Goal: Contribute content: Contribute content

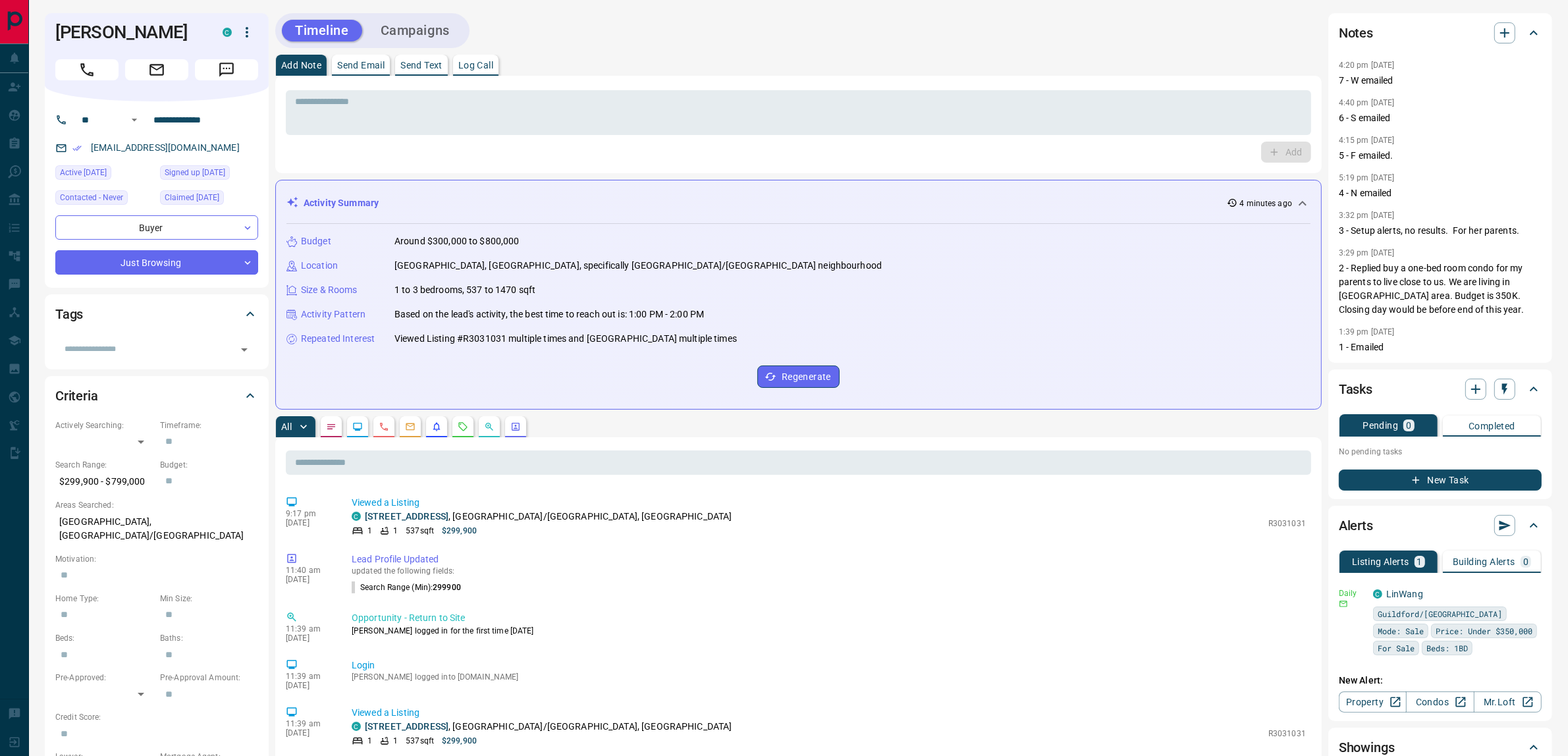
drag, startPoint x: 730, startPoint y: 297, endPoint x: 782, endPoint y: 352, distance: 75.7
click at [782, 352] on div "Budget Around $300,000 to $800,000 Location [GEOGRAPHIC_DATA], [GEOGRAPHIC_DATA…" at bounding box center [799, 311] width 1024 height 174
drag, startPoint x: 805, startPoint y: 349, endPoint x: 367, endPoint y: 291, distance: 441.8
click at [367, 291] on div "Budget Around $300,000 to $800,000 Location [GEOGRAPHIC_DATA], [GEOGRAPHIC_DATA…" at bounding box center [799, 311] width 1024 height 174
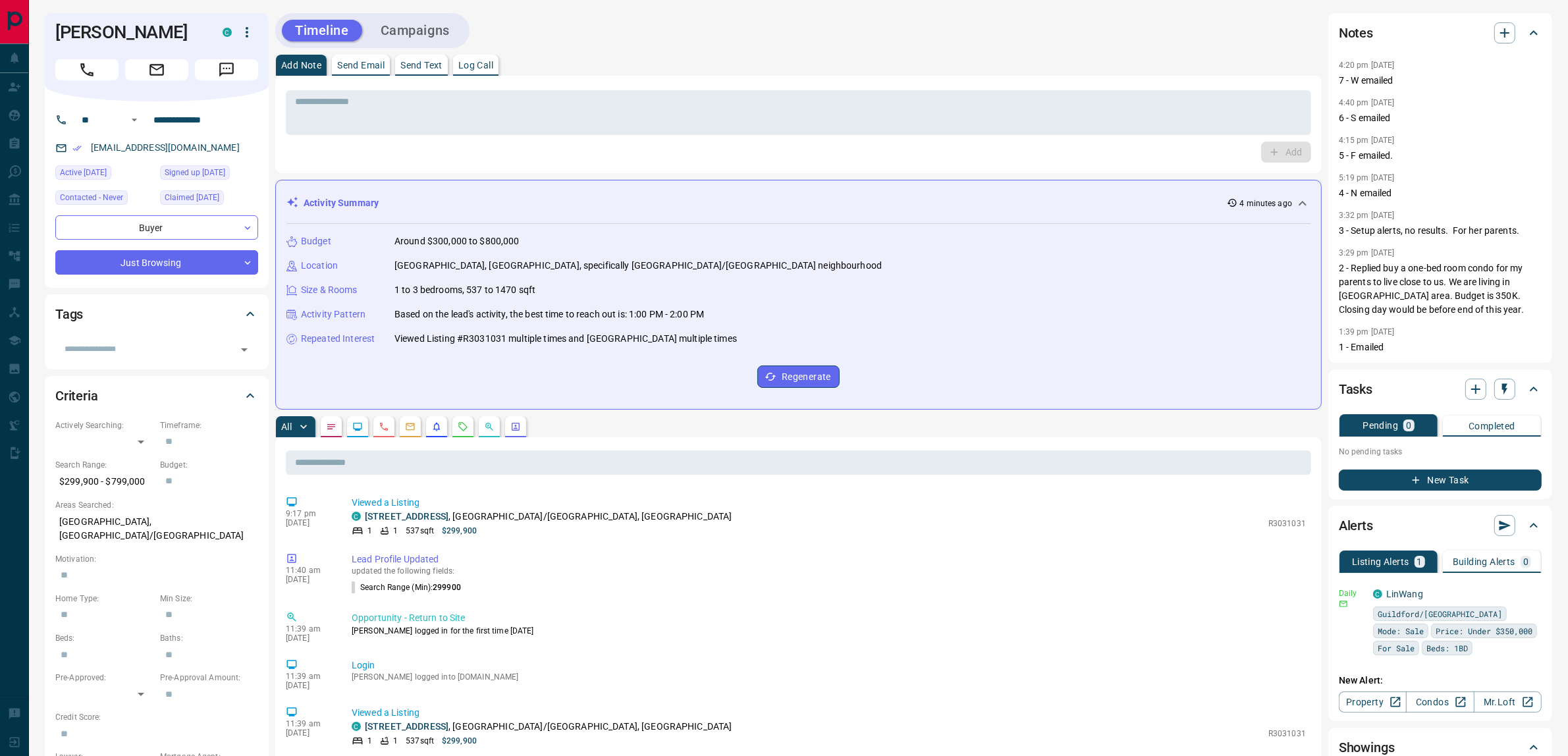
click at [367, 291] on div "Size & Rooms" at bounding box center [333, 289] width 92 height 14
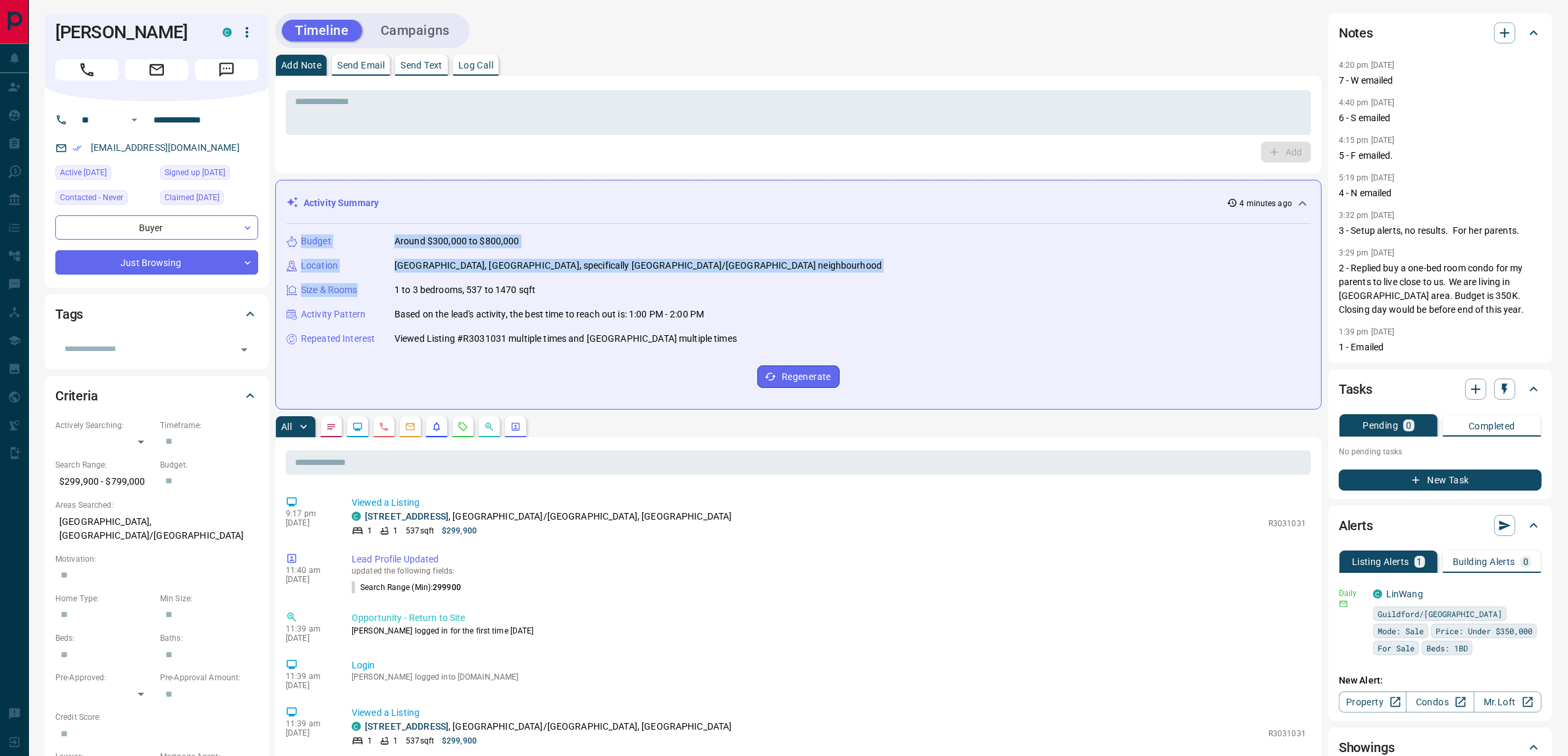
drag, startPoint x: 373, startPoint y: 290, endPoint x: 293, endPoint y: 245, distance: 91.8
click at [293, 245] on div "Budget Around $300,000 to $800,000 Location [GEOGRAPHIC_DATA], [GEOGRAPHIC_DATA…" at bounding box center [799, 311] width 1024 height 174
click at [293, 245] on icon at bounding box center [292, 241] width 11 height 11
click at [293, 239] on icon at bounding box center [292, 242] width 11 height 8
click at [304, 245] on p "Budget" at bounding box center [316, 241] width 31 height 14
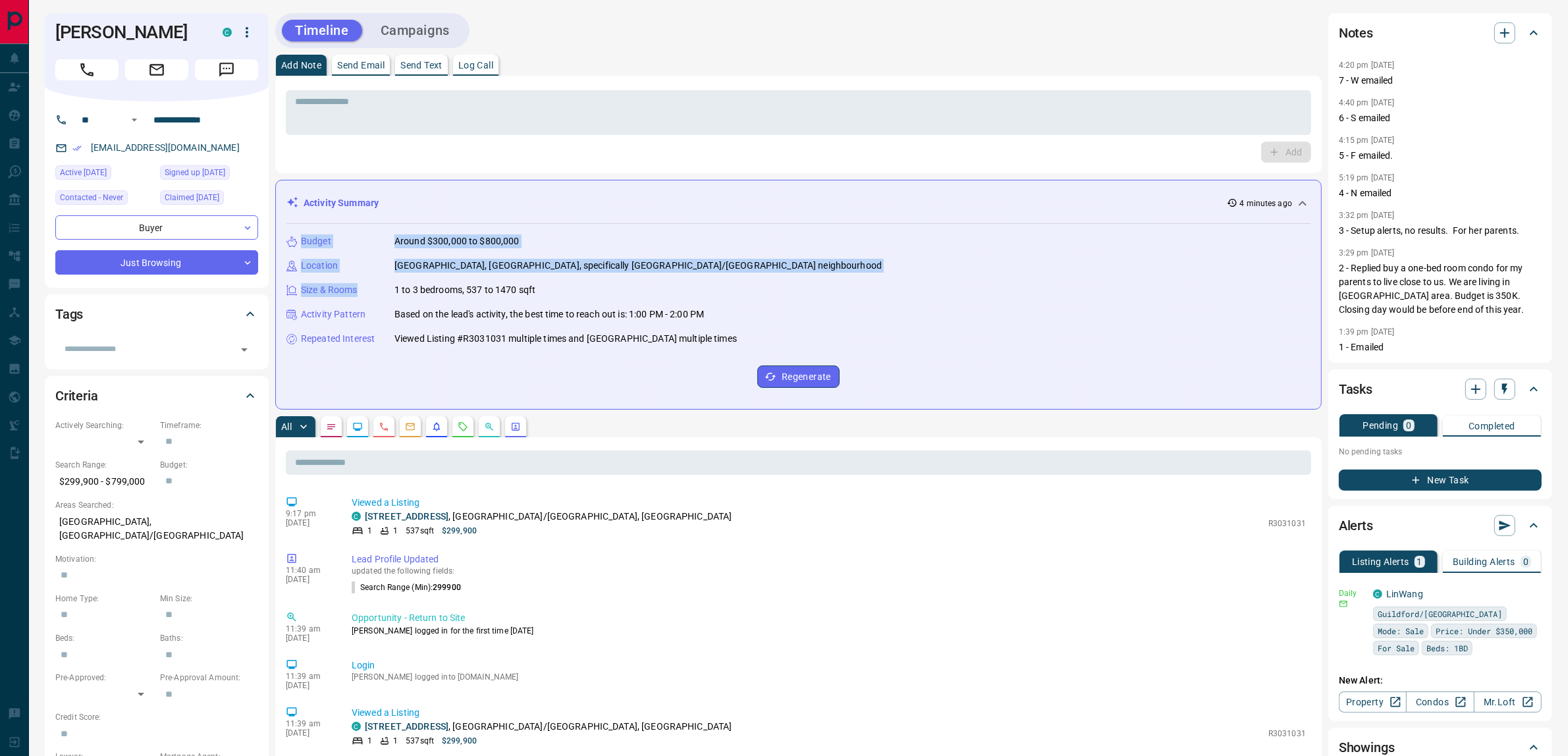
drag, startPoint x: 302, startPoint y: 238, endPoint x: 370, endPoint y: 297, distance: 90.0
click at [370, 297] on div "Budget Around $300,000 to $800,000 Location [GEOGRAPHIC_DATA], [GEOGRAPHIC_DATA…" at bounding box center [799, 311] width 1024 height 174
click at [370, 297] on div "Size & Rooms" at bounding box center [333, 289] width 92 height 14
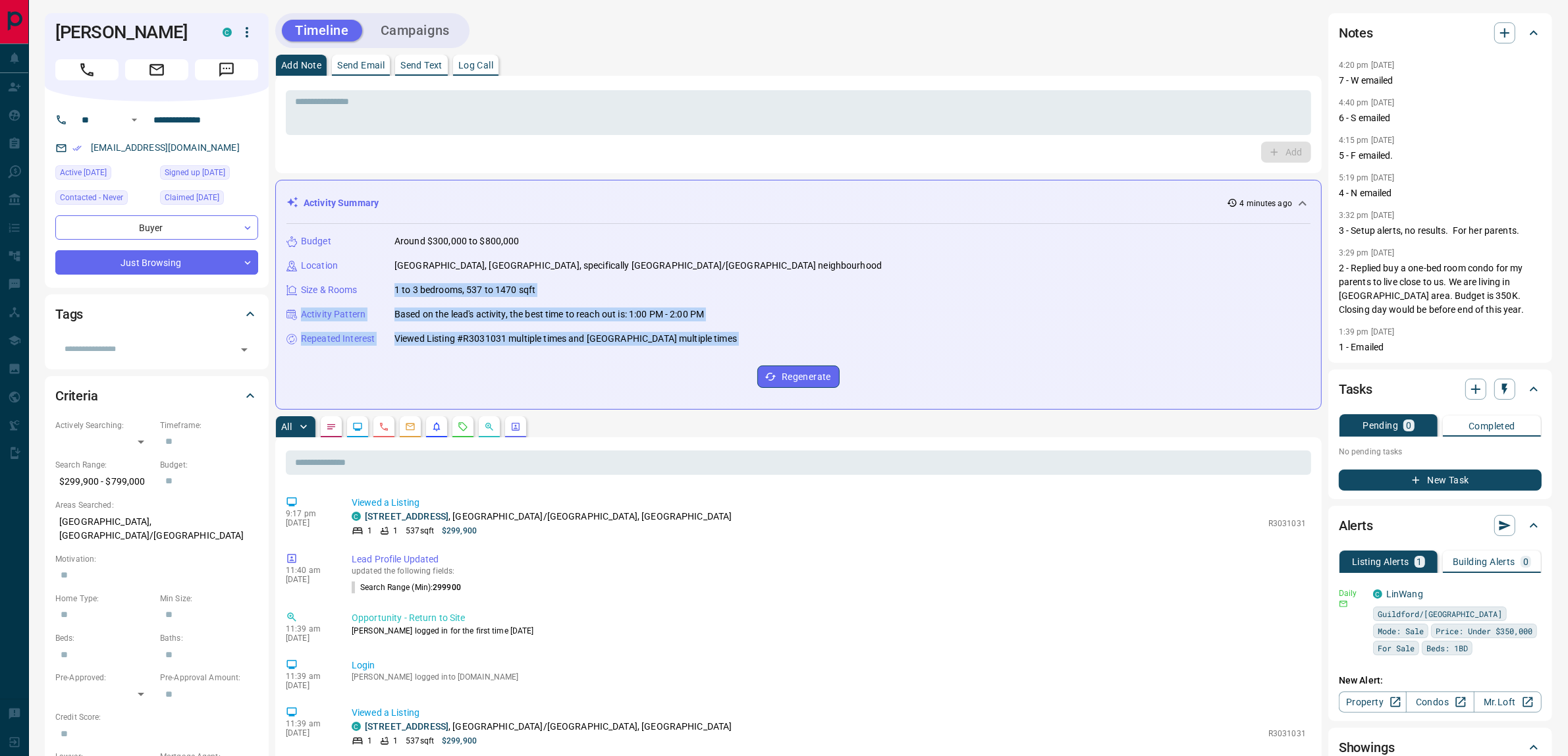
drag, startPoint x: 383, startPoint y: 292, endPoint x: 848, endPoint y: 369, distance: 471.3
click at [848, 369] on div "Budget Around $300,000 to $800,000 Location [GEOGRAPHIC_DATA], [GEOGRAPHIC_DATA…" at bounding box center [799, 311] width 1024 height 174
click at [824, 343] on div "Repeated Interest Viewed Listing #R3031031 multiple times and [GEOGRAPHIC_DATA]…" at bounding box center [799, 339] width 1024 height 14
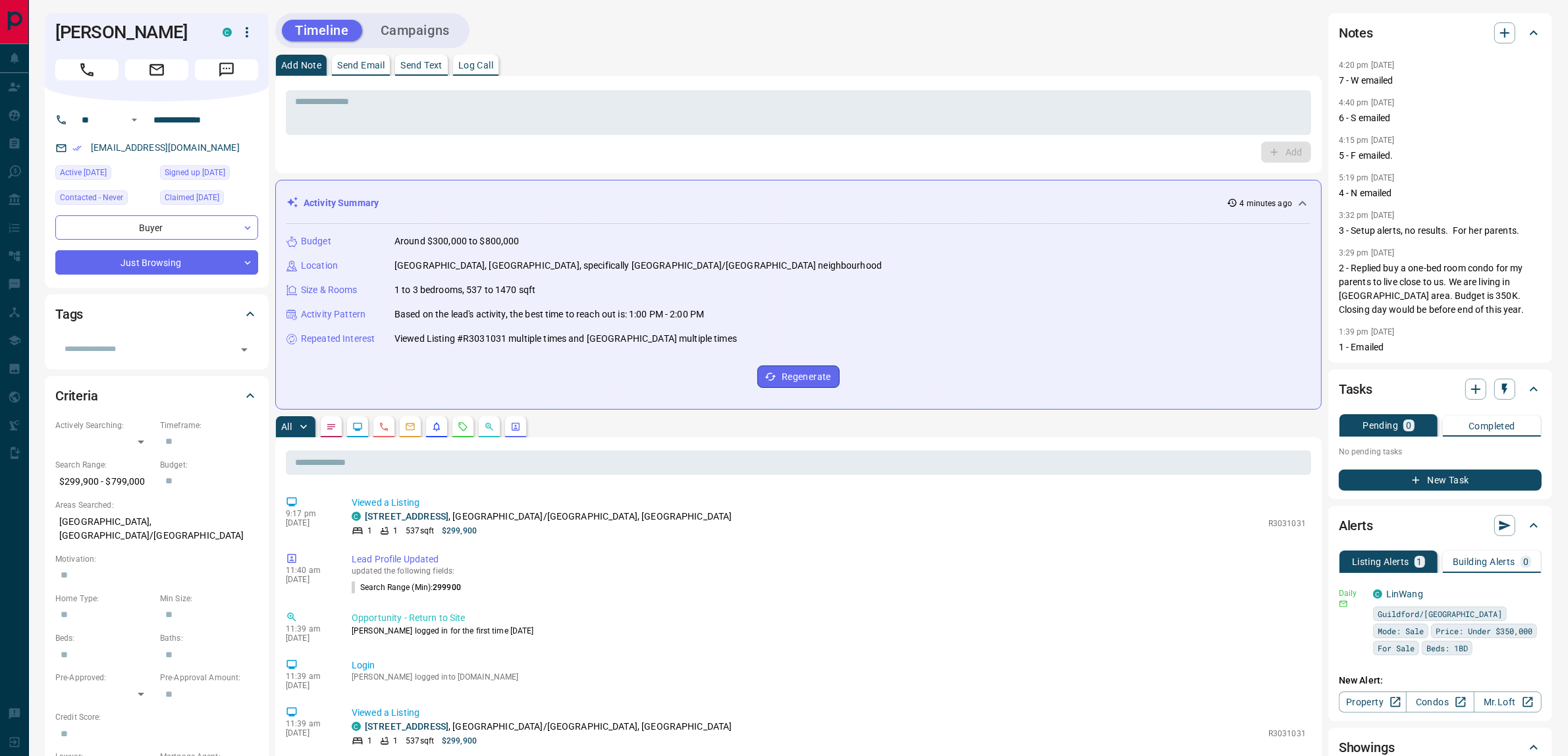
drag, startPoint x: 791, startPoint y: 344, endPoint x: 364, endPoint y: 291, distance: 430.3
click at [364, 291] on div "Budget Around $300,000 to $800,000 Location [GEOGRAPHIC_DATA], [GEOGRAPHIC_DATA…" at bounding box center [799, 311] width 1024 height 174
click at [368, 291] on div "Size & Rooms" at bounding box center [333, 289] width 92 height 14
click at [373, 291] on div "Size & Rooms" at bounding box center [333, 289] width 92 height 14
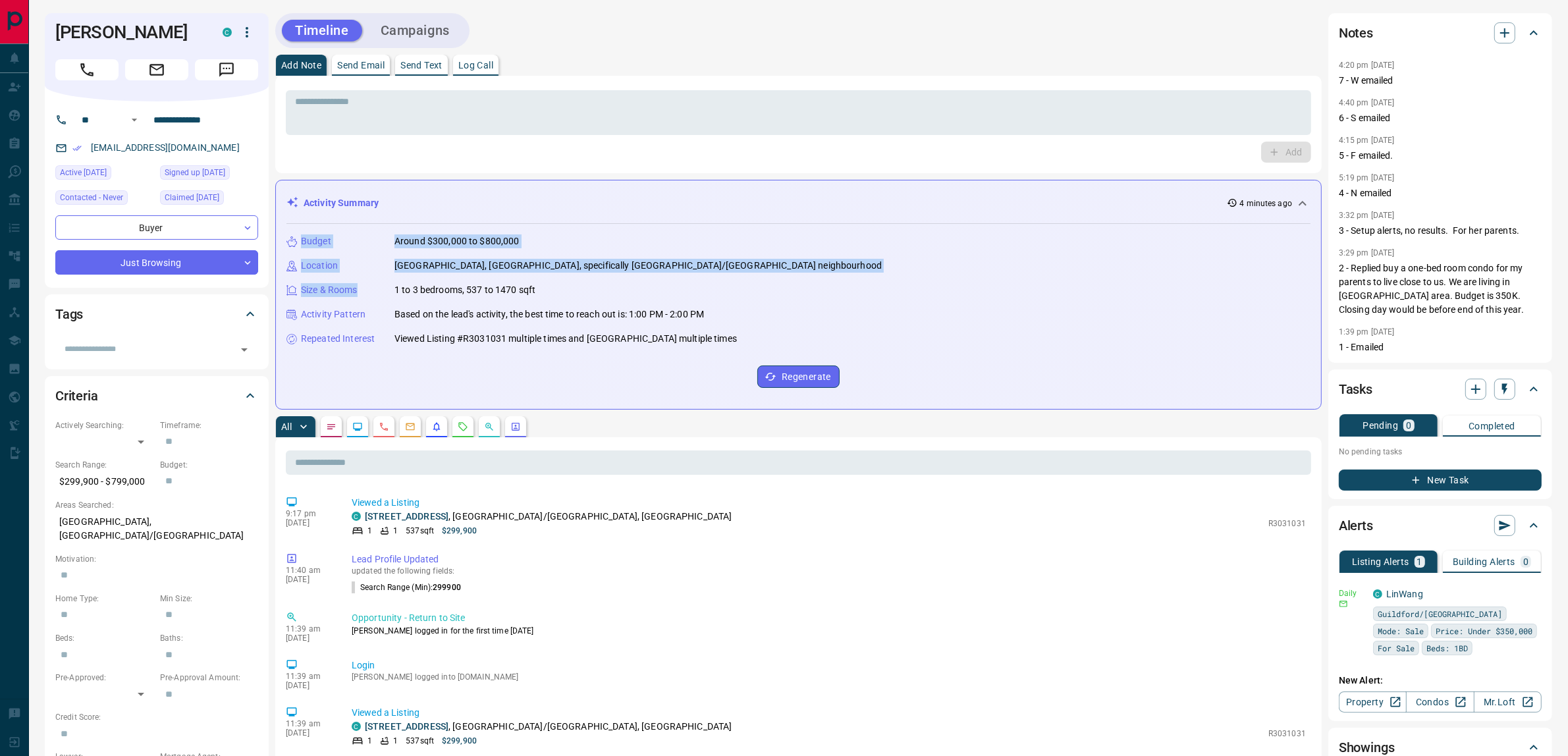
drag, startPoint x: 383, startPoint y: 293, endPoint x: 290, endPoint y: 248, distance: 103.3
click at [290, 248] on div "Budget Around $300,000 to $800,000 Location [GEOGRAPHIC_DATA], [GEOGRAPHIC_DATA…" at bounding box center [799, 311] width 1024 height 174
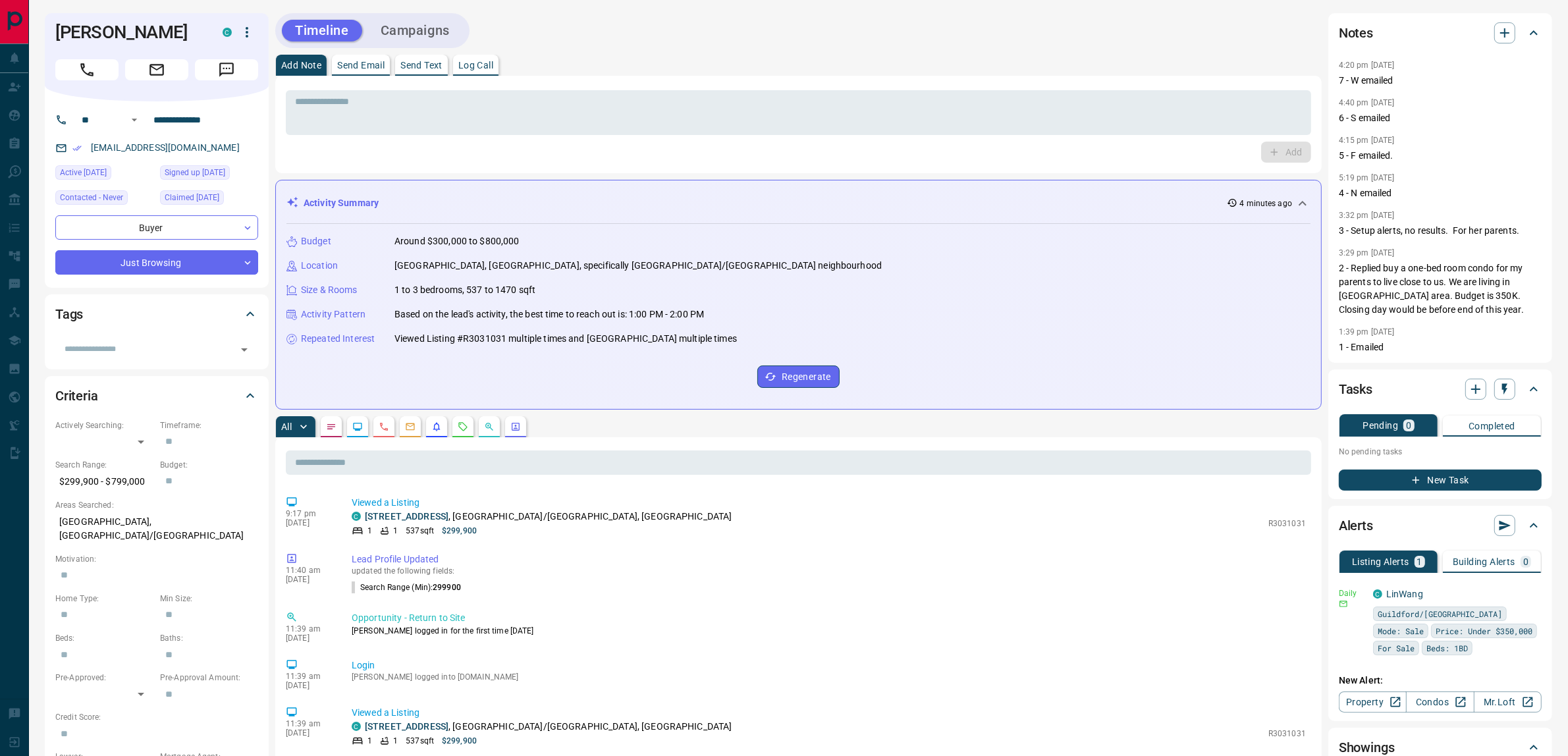
click at [290, 248] on div "Budget Around $300,000 to $800,000 Location [GEOGRAPHIC_DATA], [GEOGRAPHIC_DATA…" at bounding box center [799, 311] width 1024 height 174
drag, startPoint x: 293, startPoint y: 245, endPoint x: 373, endPoint y: 289, distance: 91.3
click at [373, 289] on div "Budget Around $300,000 to $800,000 Location [GEOGRAPHIC_DATA], [GEOGRAPHIC_DATA…" at bounding box center [799, 311] width 1024 height 174
click at [373, 289] on div "Size & Rooms" at bounding box center [333, 289] width 92 height 14
drag, startPoint x: 380, startPoint y: 291, endPoint x: 792, endPoint y: 348, distance: 415.9
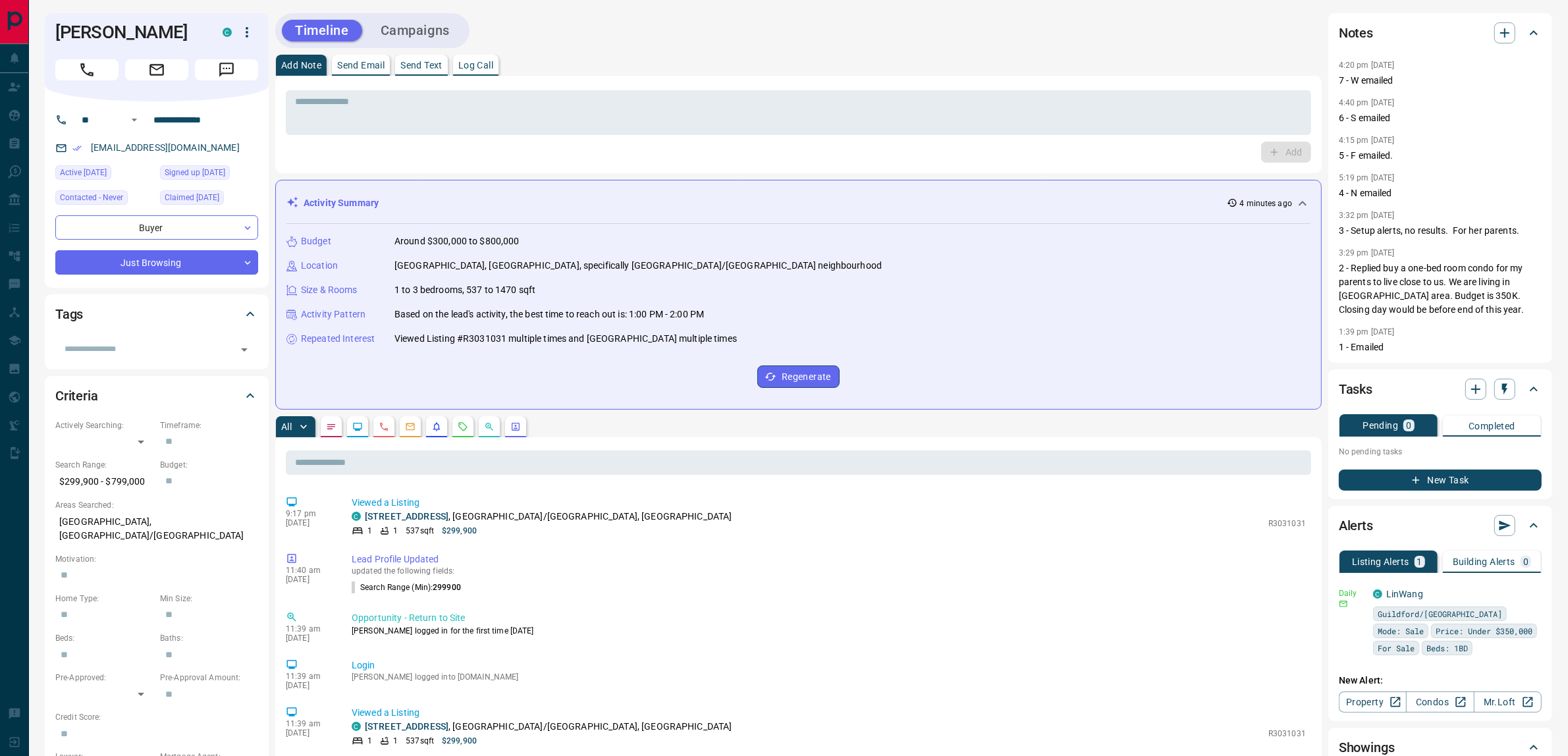
click at [792, 348] on div "Budget Around $300,000 to $800,000 Location [GEOGRAPHIC_DATA], [GEOGRAPHIC_DATA…" at bounding box center [799, 311] width 1024 height 174
drag, startPoint x: 805, startPoint y: 348, endPoint x: 377, endPoint y: 288, distance: 432.2
click at [377, 288] on div "Budget Around $300,000 to $800,000 Location [GEOGRAPHIC_DATA], [GEOGRAPHIC_DATA…" at bounding box center [799, 311] width 1024 height 174
click at [377, 288] on div "Size & Rooms" at bounding box center [333, 289] width 92 height 14
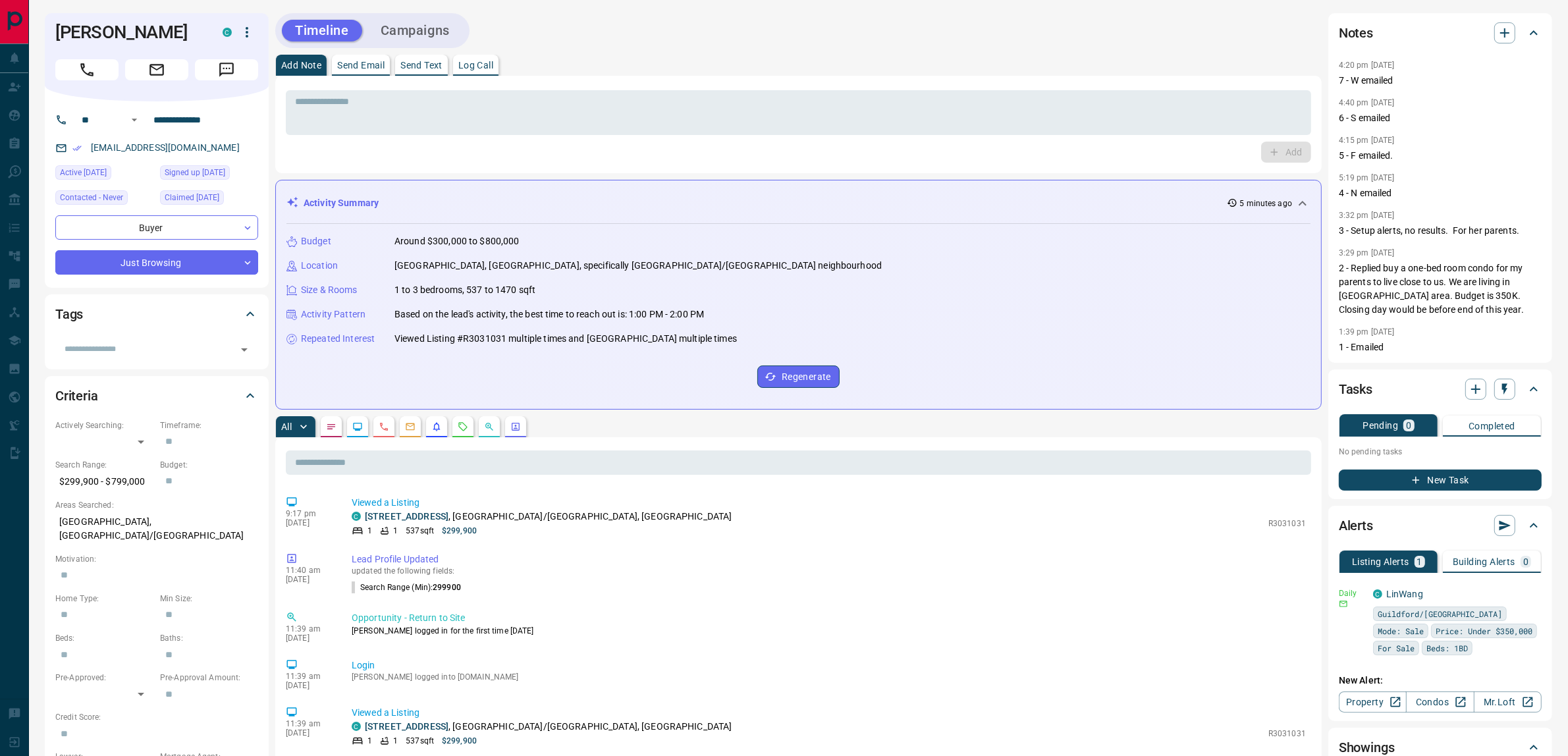
click at [768, 136] on div "* ​ Add" at bounding box center [799, 124] width 1025 height 76
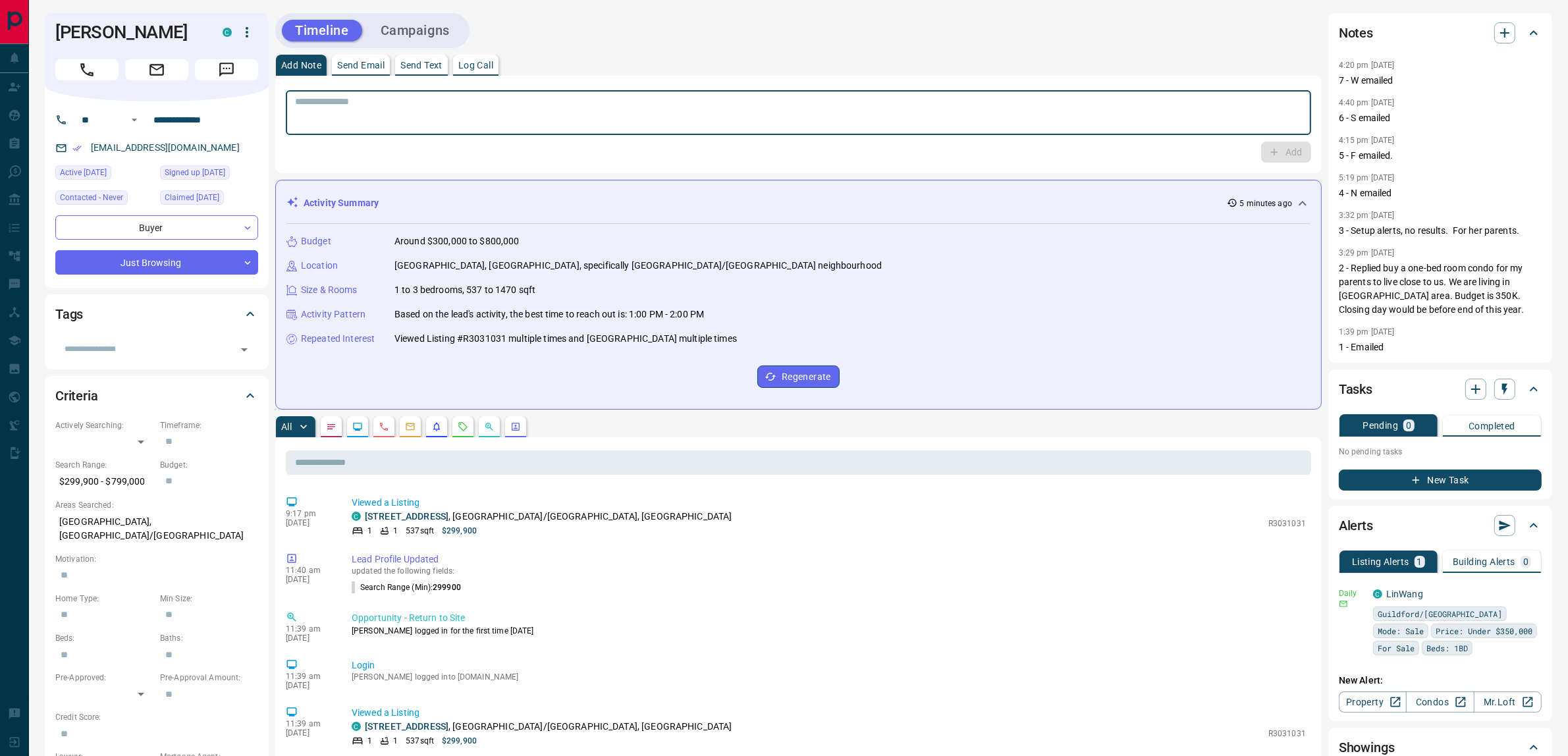
drag, startPoint x: 768, startPoint y: 126, endPoint x: 804, endPoint y: 107, distance: 40.7
click at [771, 119] on textarea at bounding box center [799, 112] width 1007 height 33
click at [538, 119] on textarea "**********" at bounding box center [799, 112] width 1007 height 33
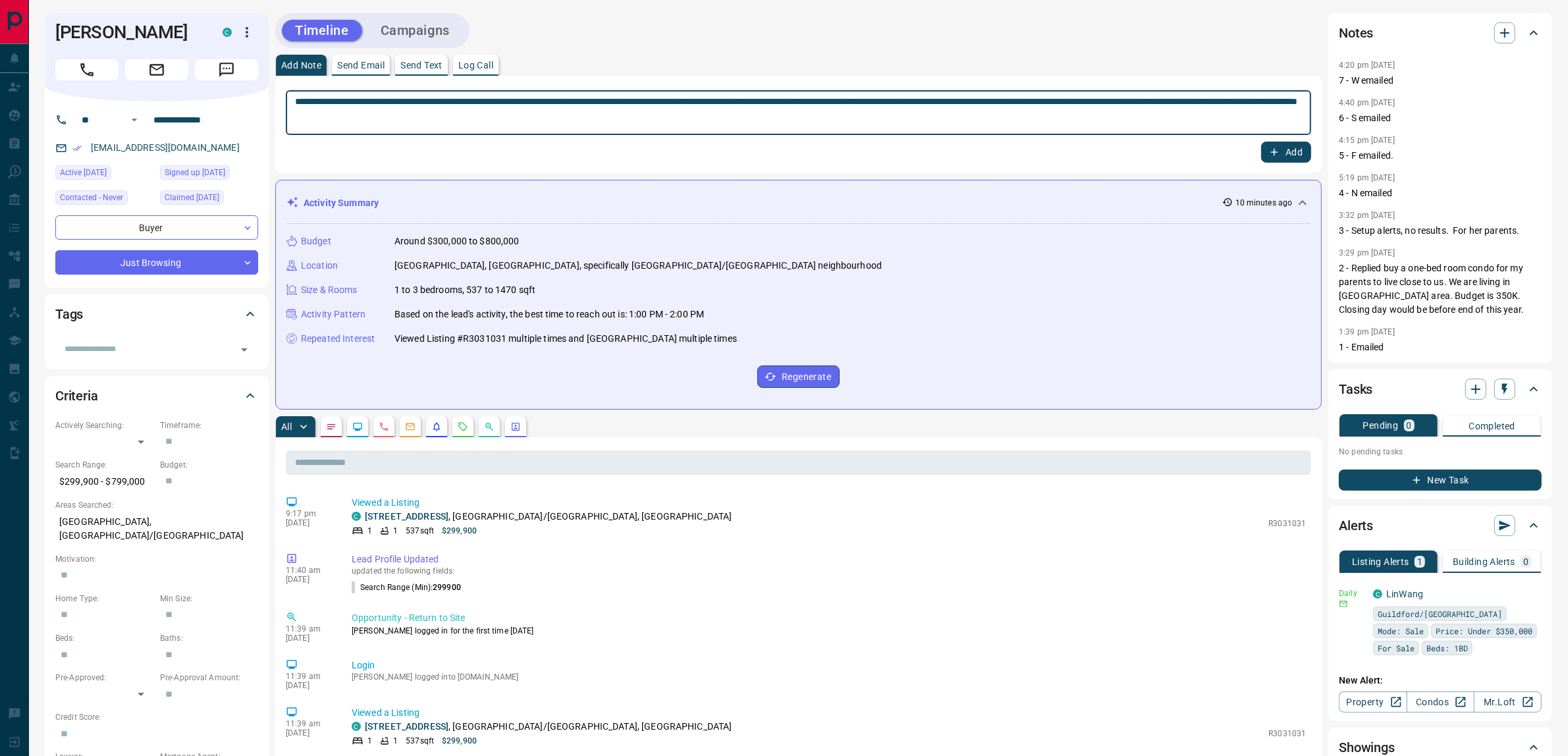
type textarea "**********"
click at [1261, 142] on button "Add" at bounding box center [1286, 152] width 50 height 21
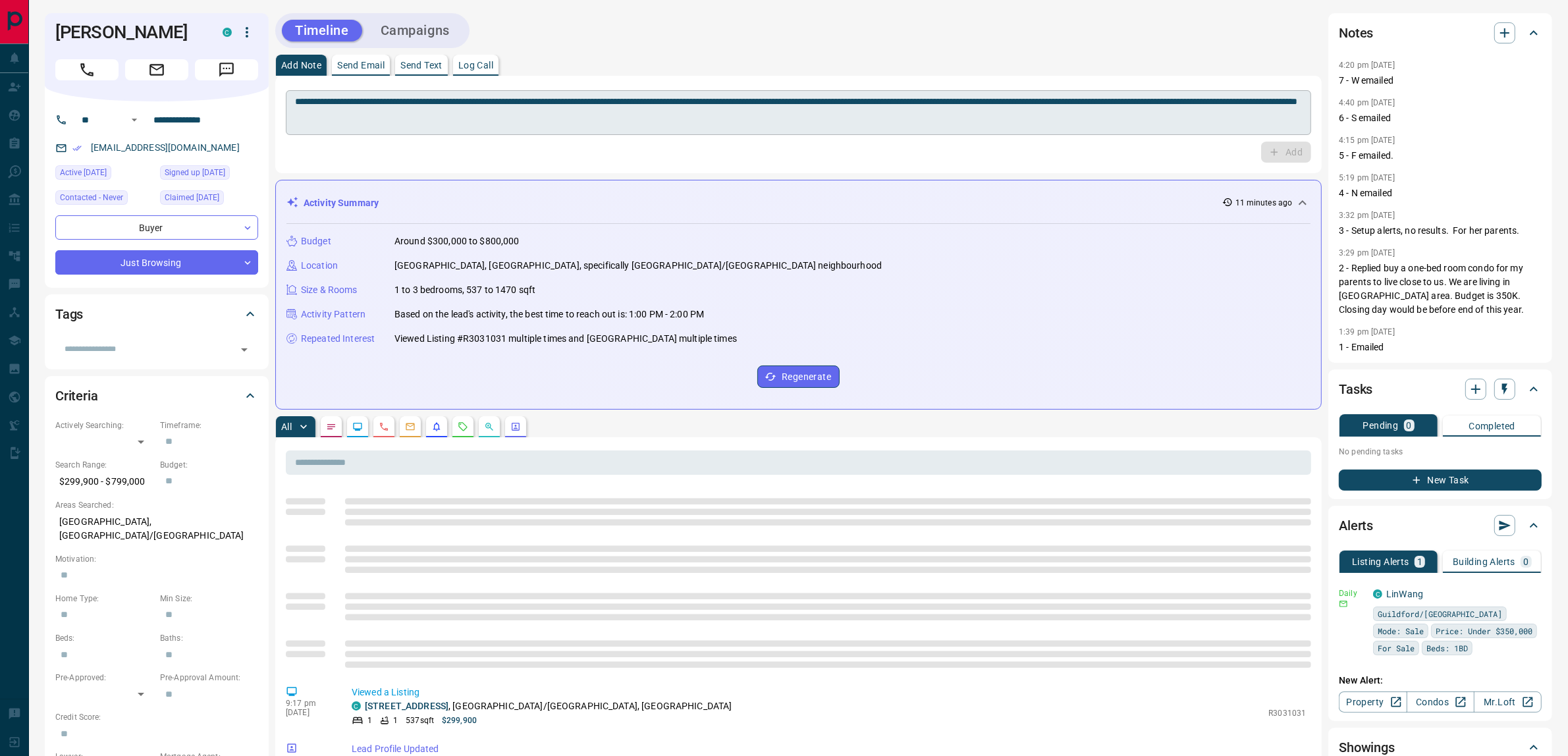
click at [860, 129] on div "**********" at bounding box center [799, 112] width 1025 height 45
